Goal: Information Seeking & Learning: Learn about a topic

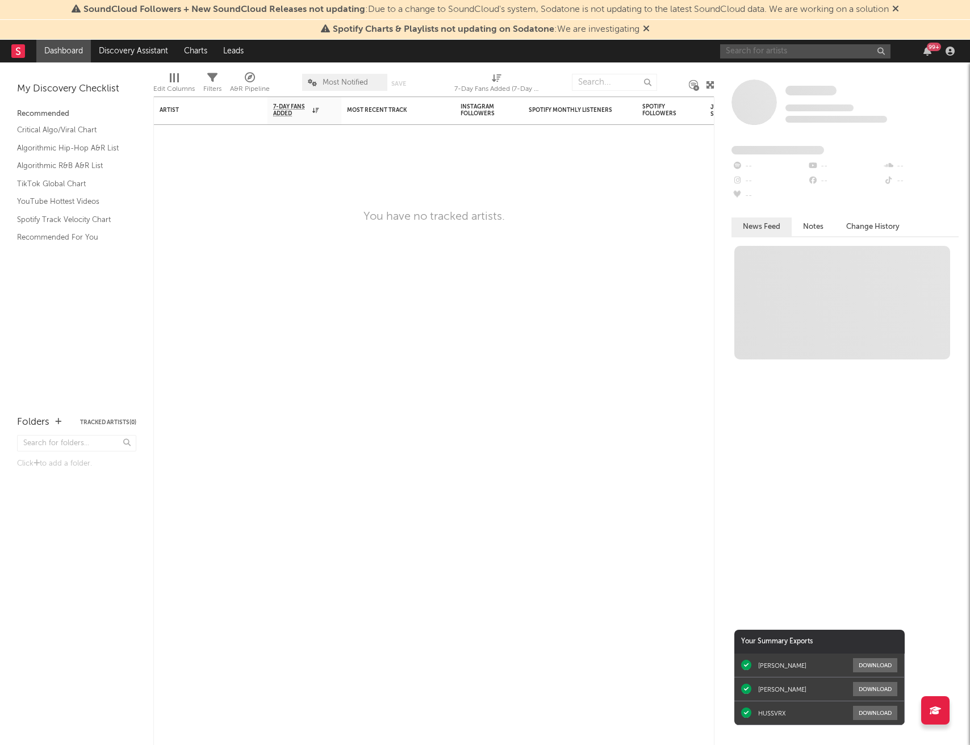
click at [769, 56] on input "text" at bounding box center [805, 51] width 170 height 14
type input "[PERSON_NAME]"
click at [800, 69] on div "[PERSON_NAME]" at bounding box center [822, 74] width 125 height 14
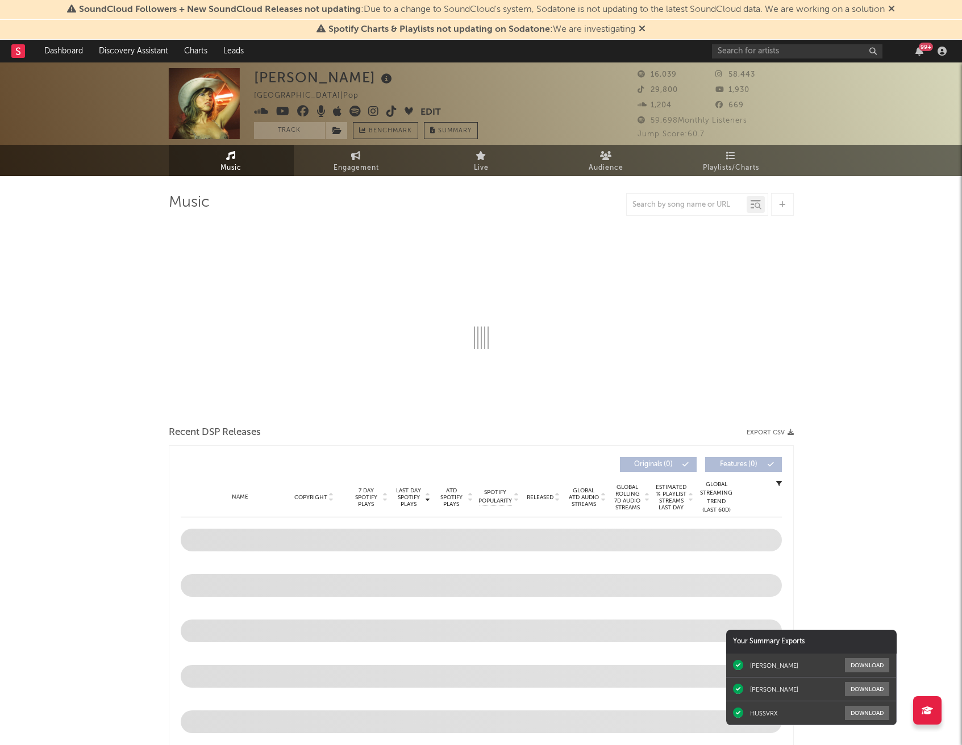
select select "6m"
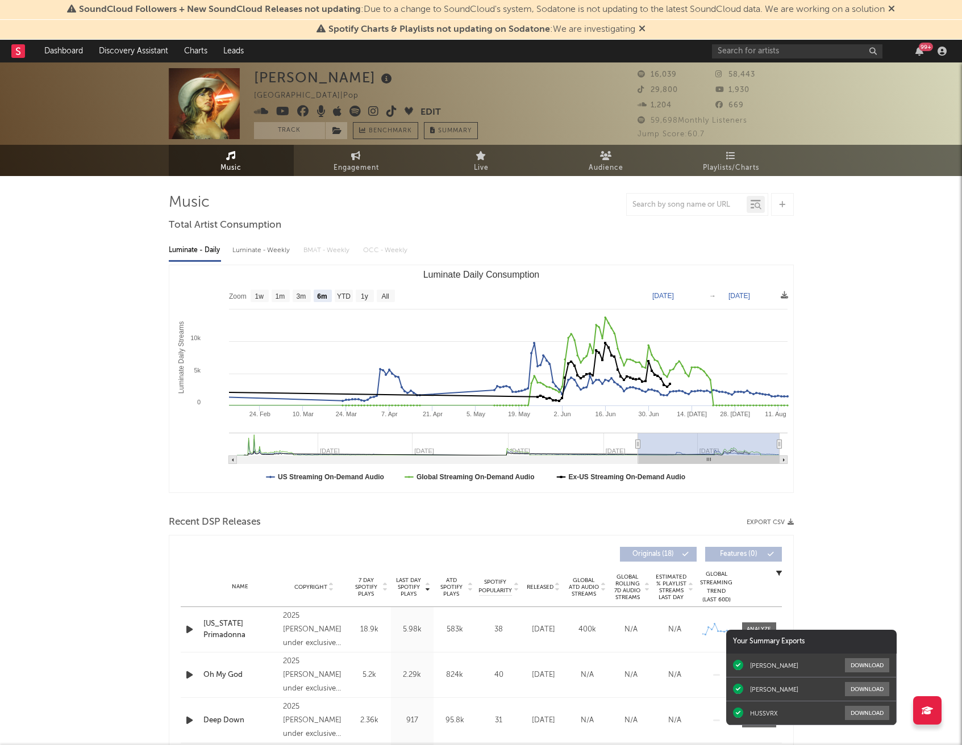
click at [282, 112] on icon at bounding box center [283, 111] width 14 height 11
